Goal: Transaction & Acquisition: Purchase product/service

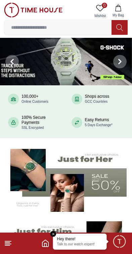
click at [22, 178] on img at bounding box center [65, 178] width 121 height 67
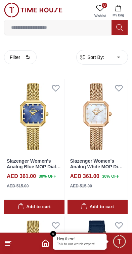
click at [76, 33] on input at bounding box center [57, 27] width 107 height 13
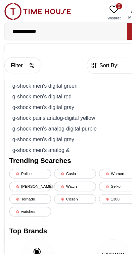
type input "**********"
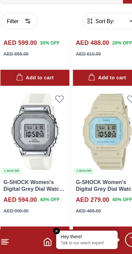
scroll to position [109, 0]
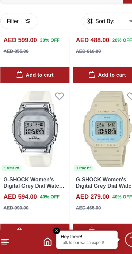
click at [84, 122] on img at bounding box center [97, 144] width 60 height 75
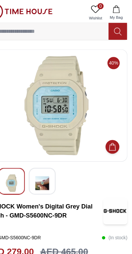
click at [47, 159] on img at bounding box center [53, 160] width 12 height 15
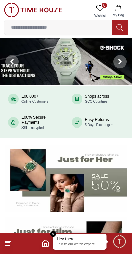
click at [49, 32] on input at bounding box center [57, 27] width 107 height 13
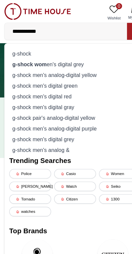
type input "**********"
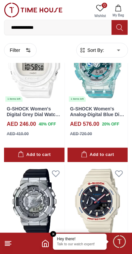
scroll to position [505, 0]
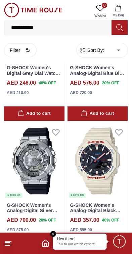
click at [117, 132] on icon at bounding box center [118, 132] width 7 height 6
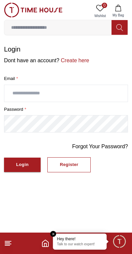
click at [47, 245] on icon "Home" at bounding box center [45, 243] width 8 height 8
